Goal: Contribute content

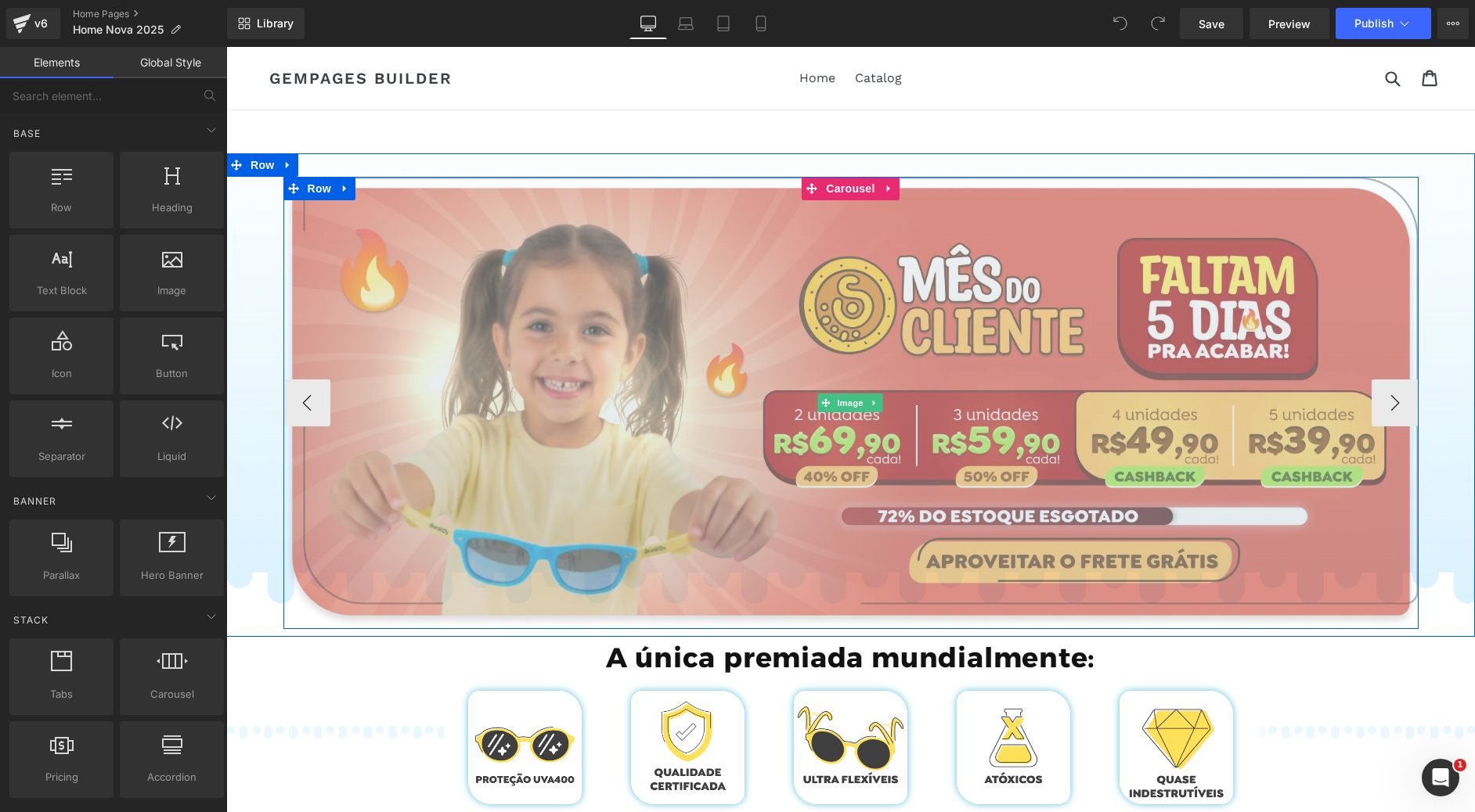
click at [820, 339] on img at bounding box center [851, 402] width 1135 height 452
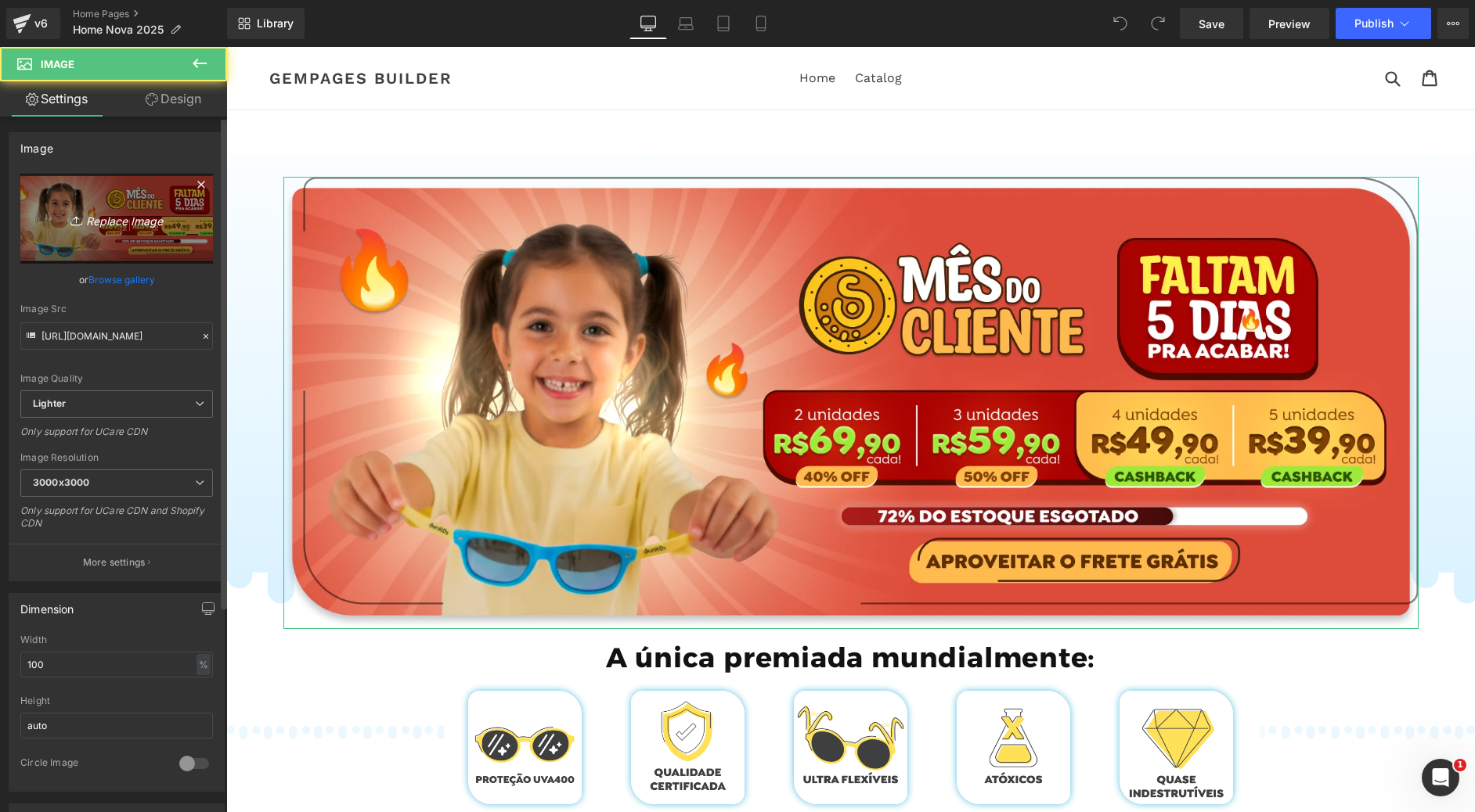
click at [108, 235] on link "Replace Image" at bounding box center [117, 218] width 193 height 90
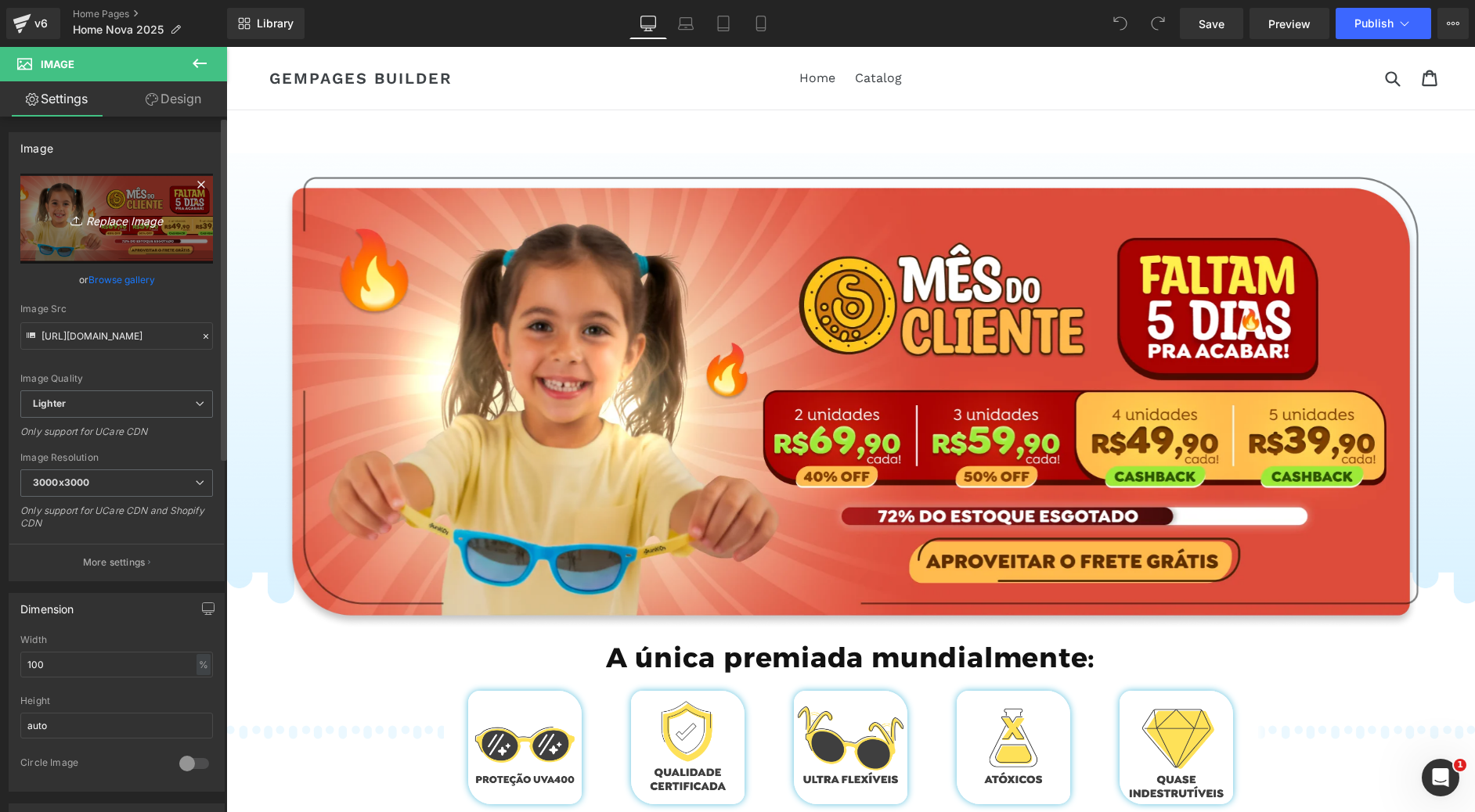
type input "C:\fakepath\Group 780.webp"
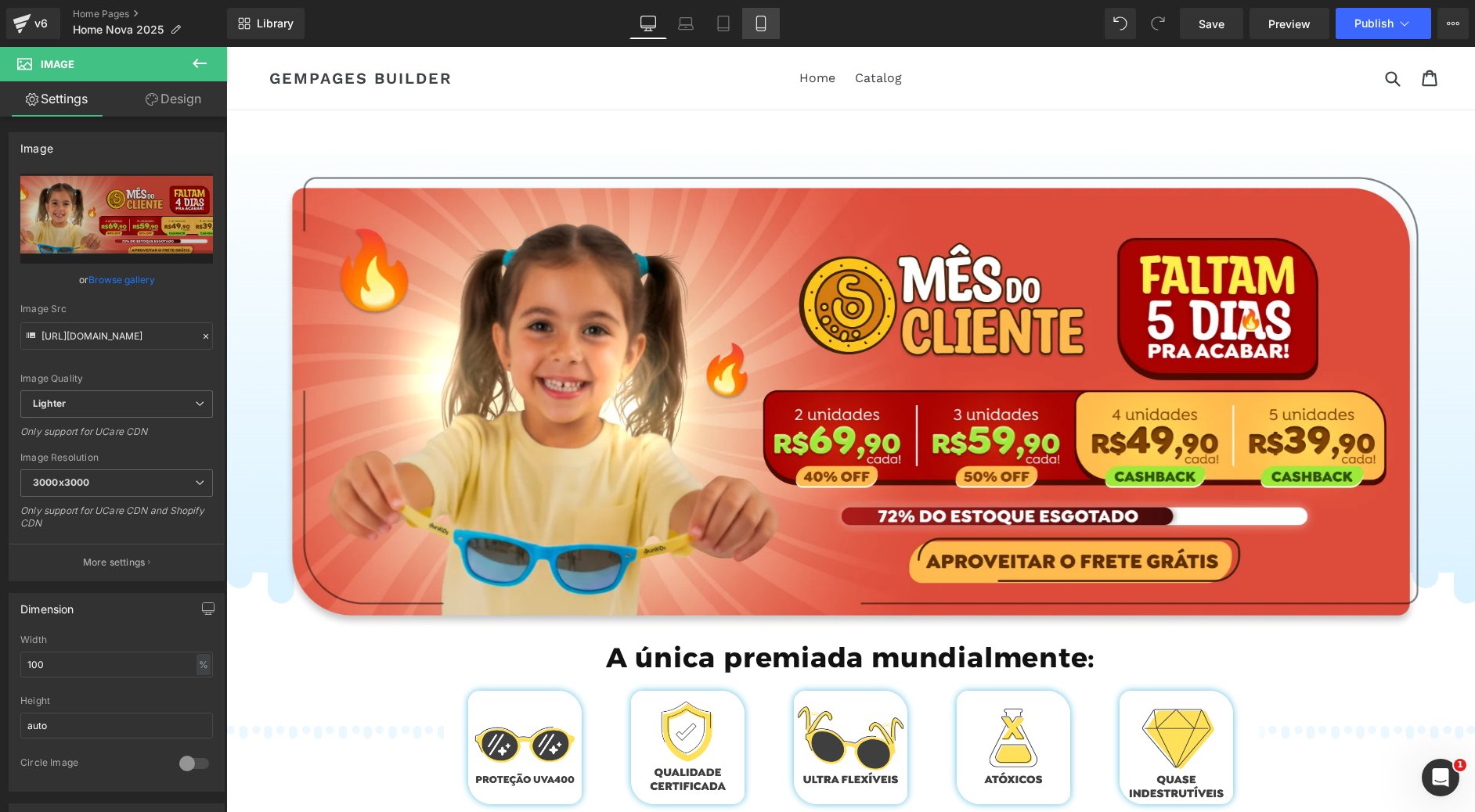
click at [762, 21] on icon at bounding box center [761, 24] width 16 height 16
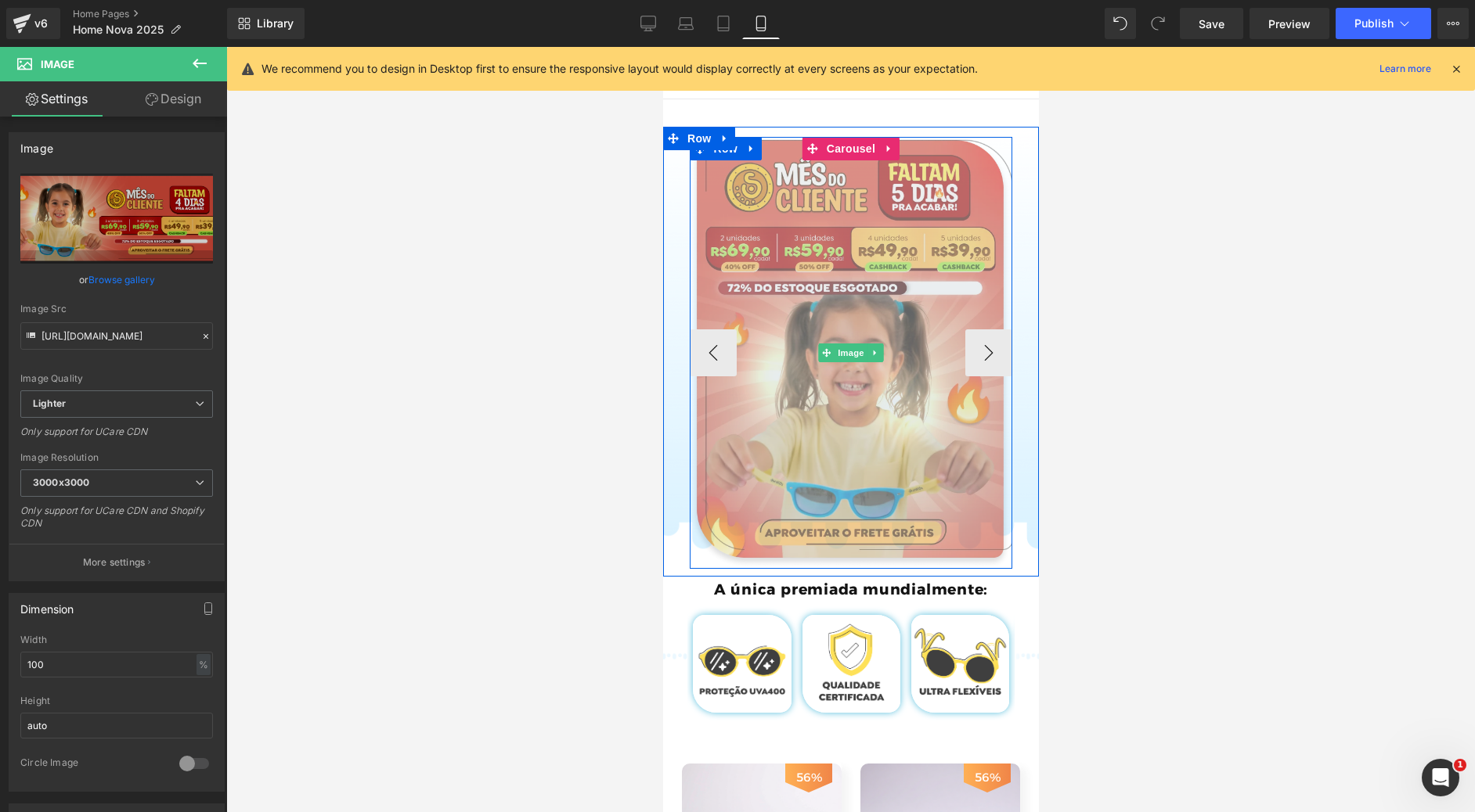
click at [803, 253] on img at bounding box center [850, 353] width 323 height 431
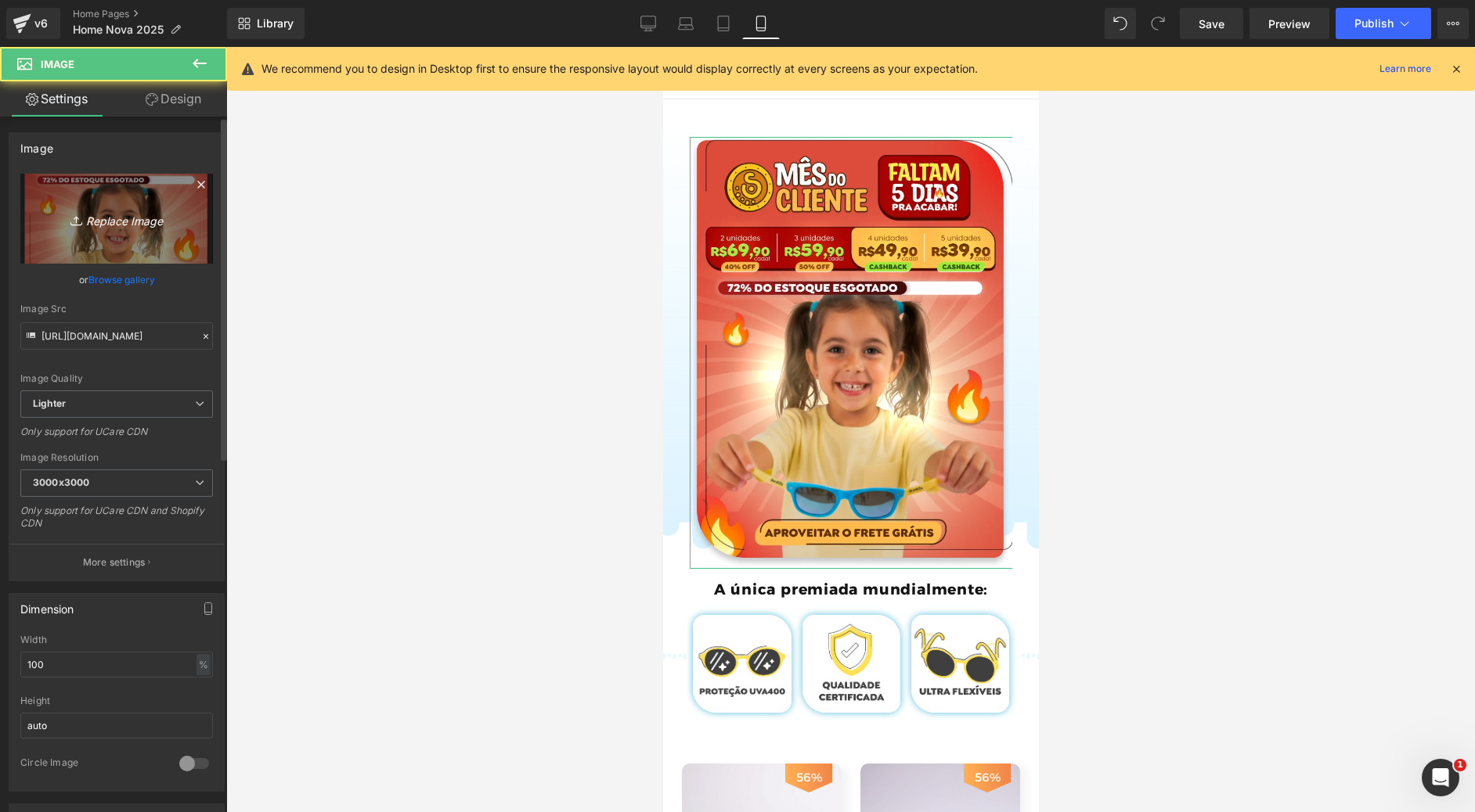
click at [45, 214] on link "Replace Image" at bounding box center [117, 218] width 193 height 90
type input "C:\fakepath\Group 781.webp"
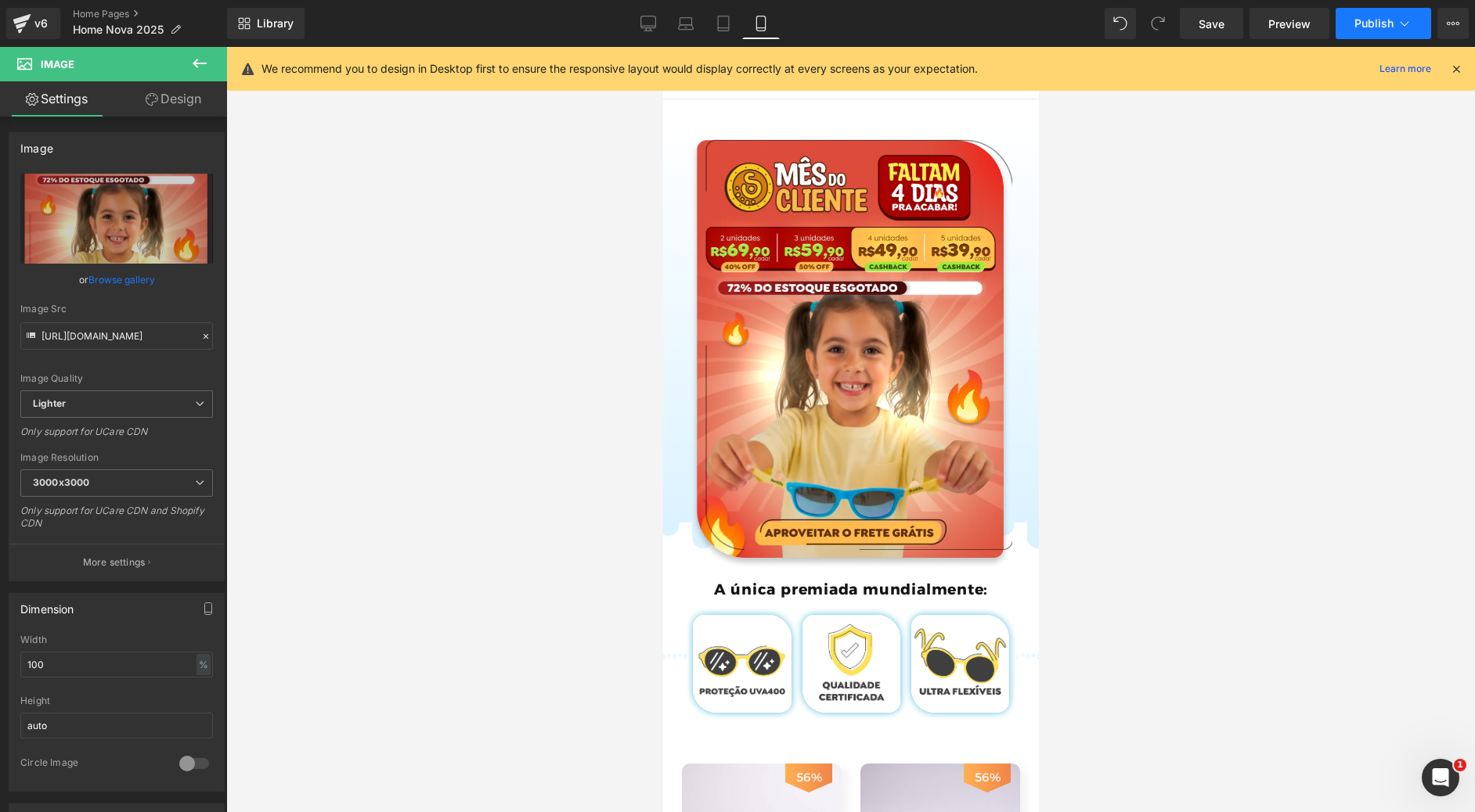
click at [1379, 23] on span "Publish" at bounding box center [1373, 23] width 39 height 12
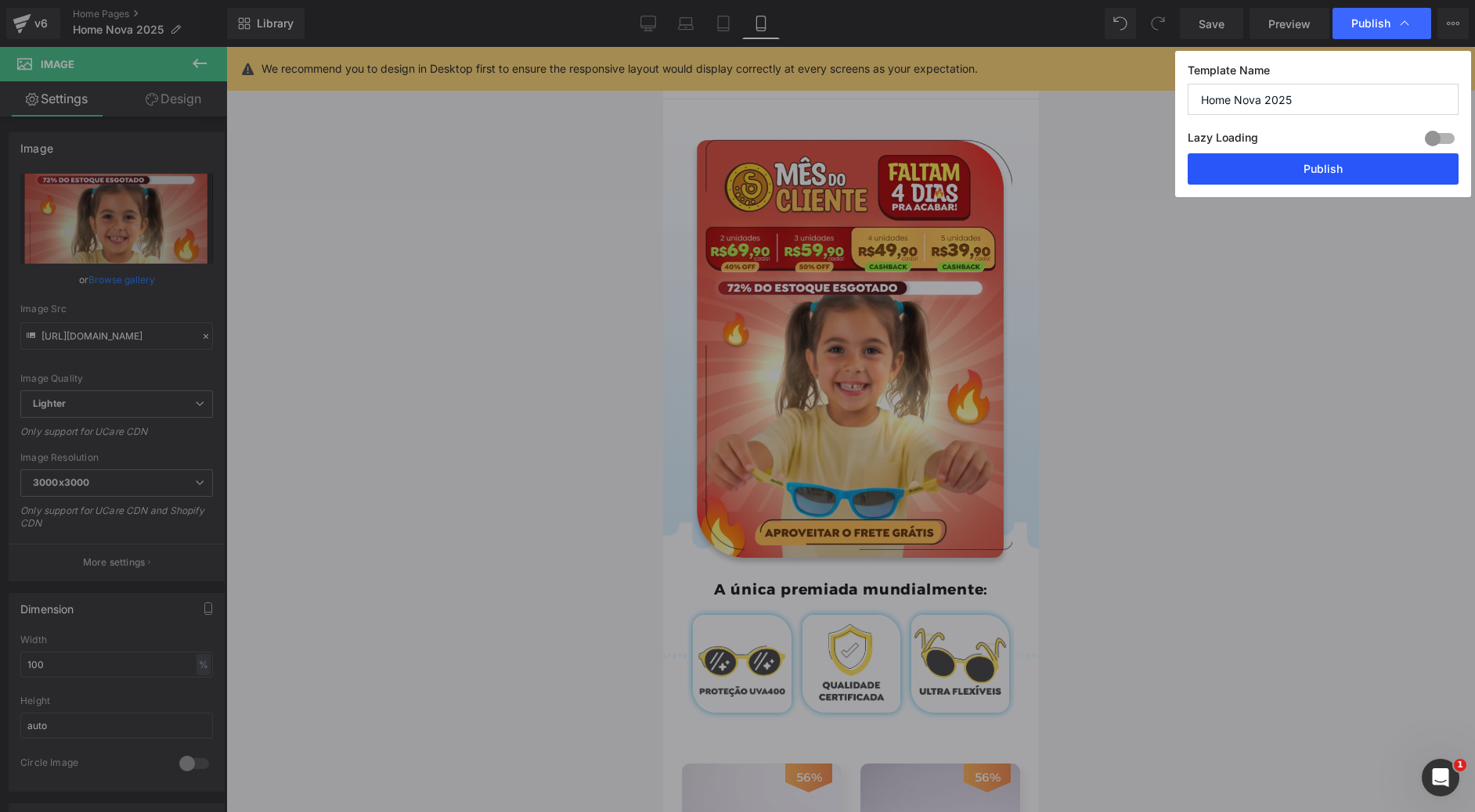
click at [1364, 174] on button "Publish" at bounding box center [1323, 168] width 271 height 31
